Goal: Task Accomplishment & Management: Complete application form

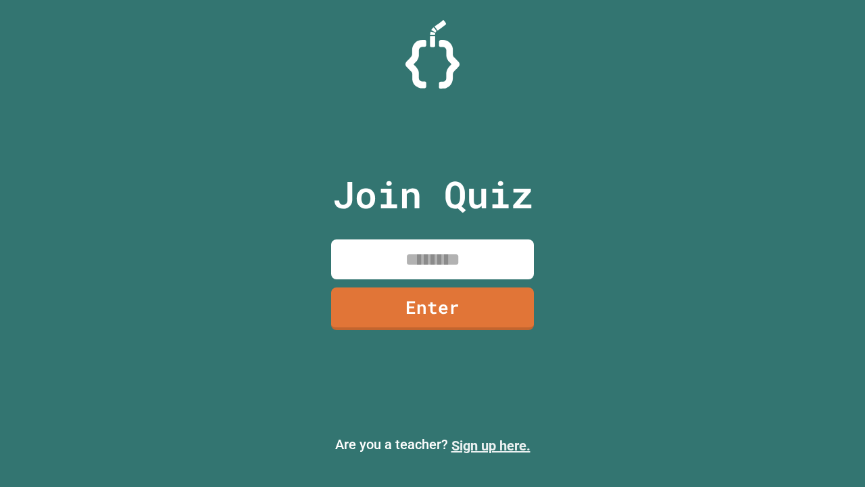
click at [491, 445] on link "Sign up here." at bounding box center [490, 445] width 79 height 16
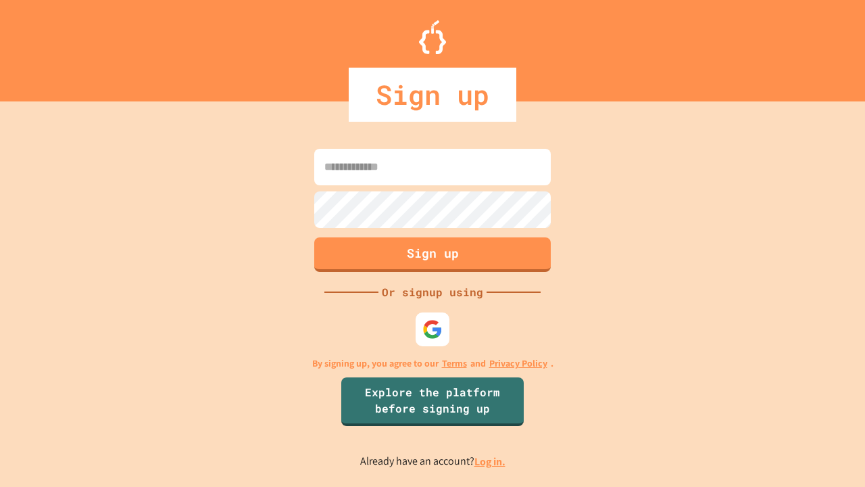
click at [491, 461] on link "Log in." at bounding box center [489, 461] width 31 height 14
